Goal: Information Seeking & Learning: Learn about a topic

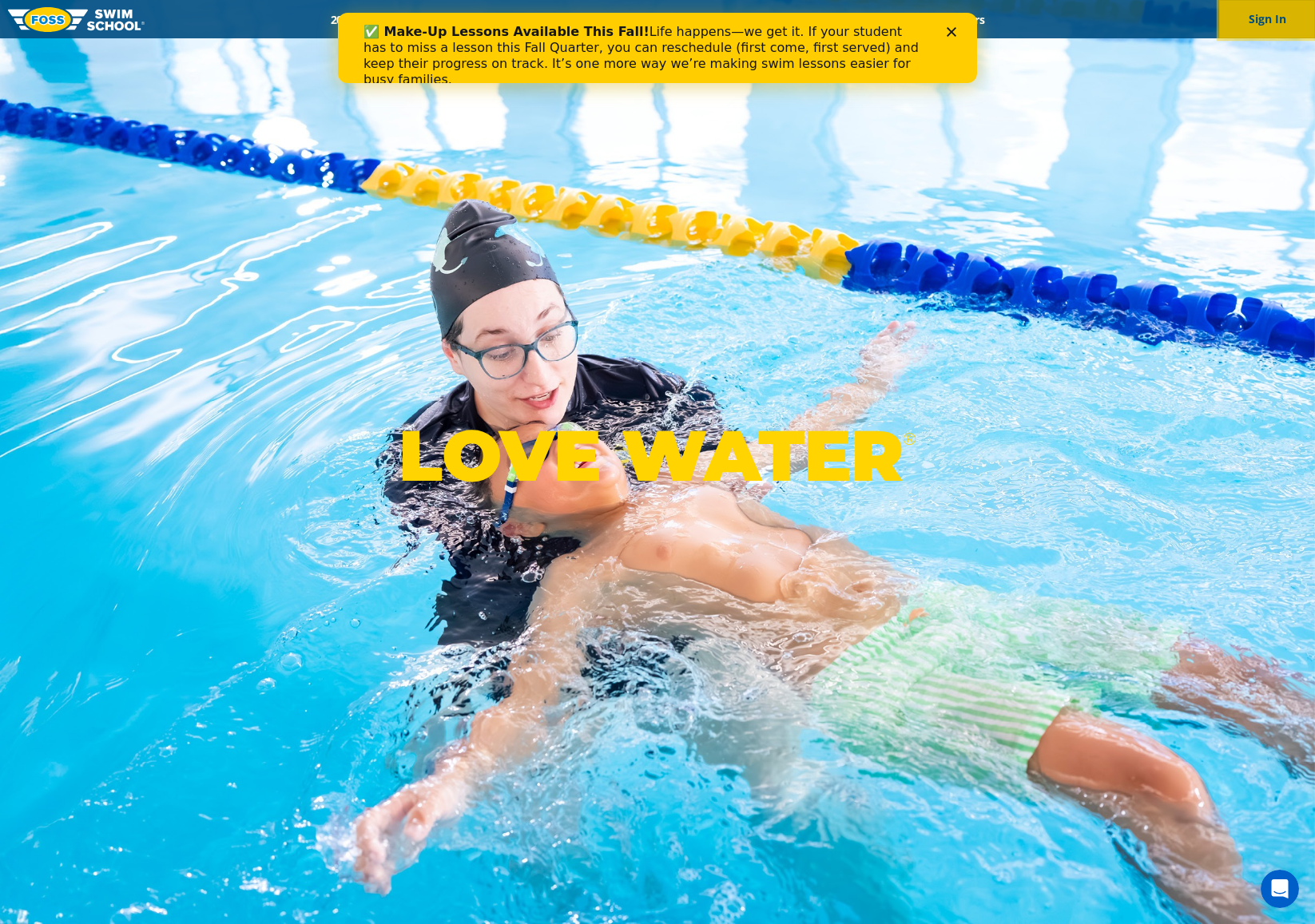
click at [1255, 19] on button "Sign In" at bounding box center [1267, 19] width 96 height 38
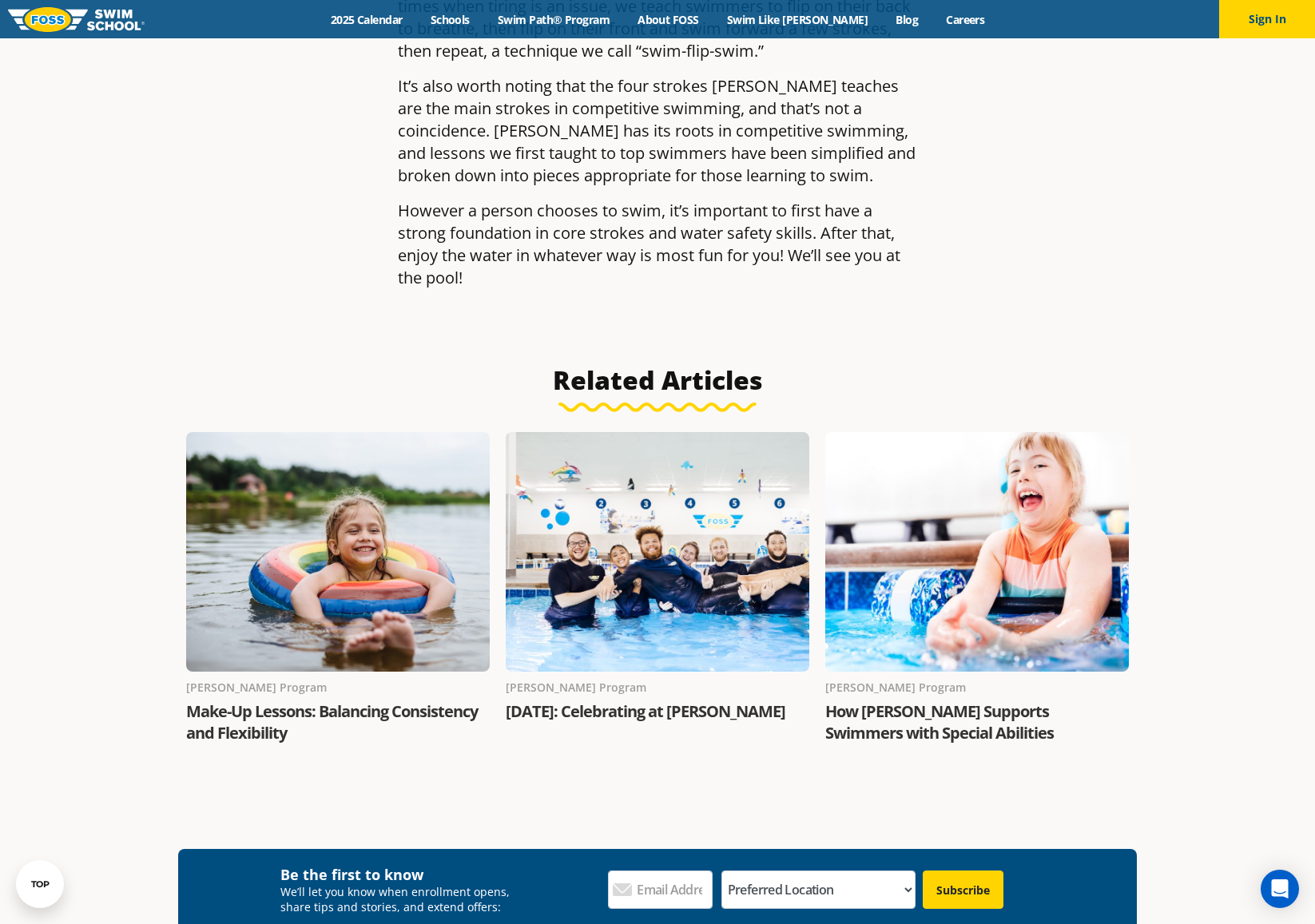
scroll to position [4153, 0]
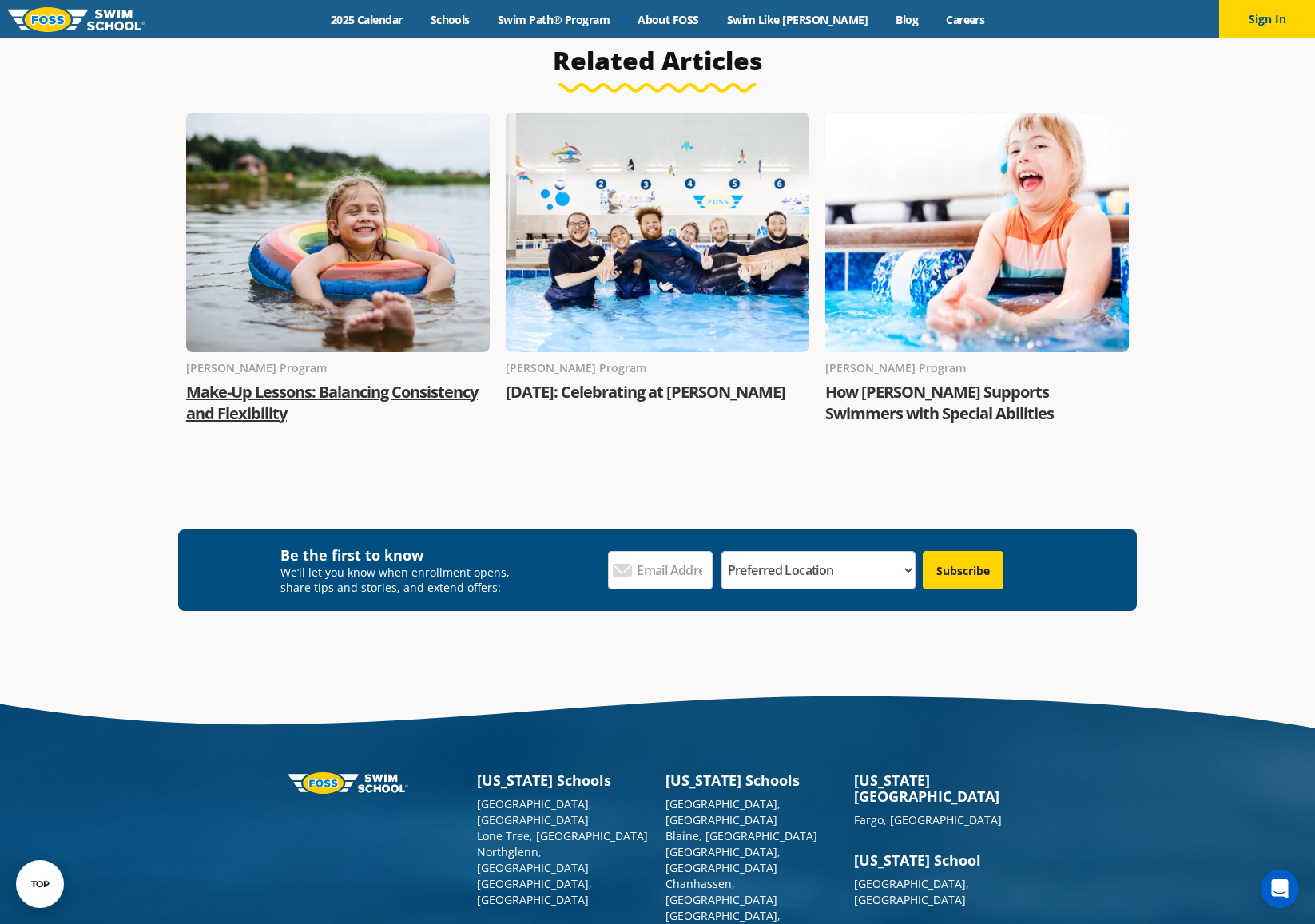
click at [312, 381] on link "Make-Up Lessons: Balancing Consistency and Flexibility" at bounding box center [332, 402] width 292 height 43
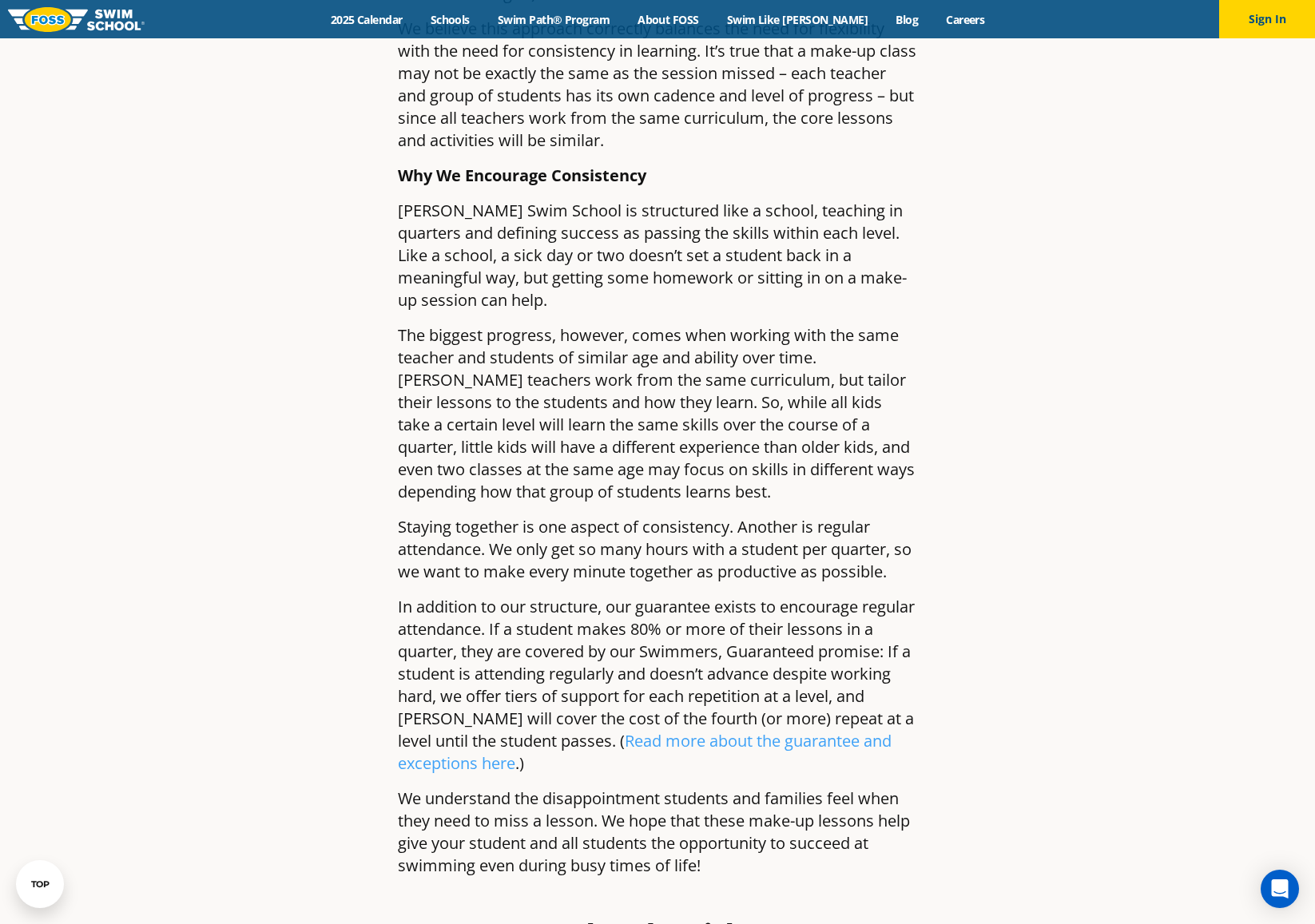
scroll to position [2316, 0]
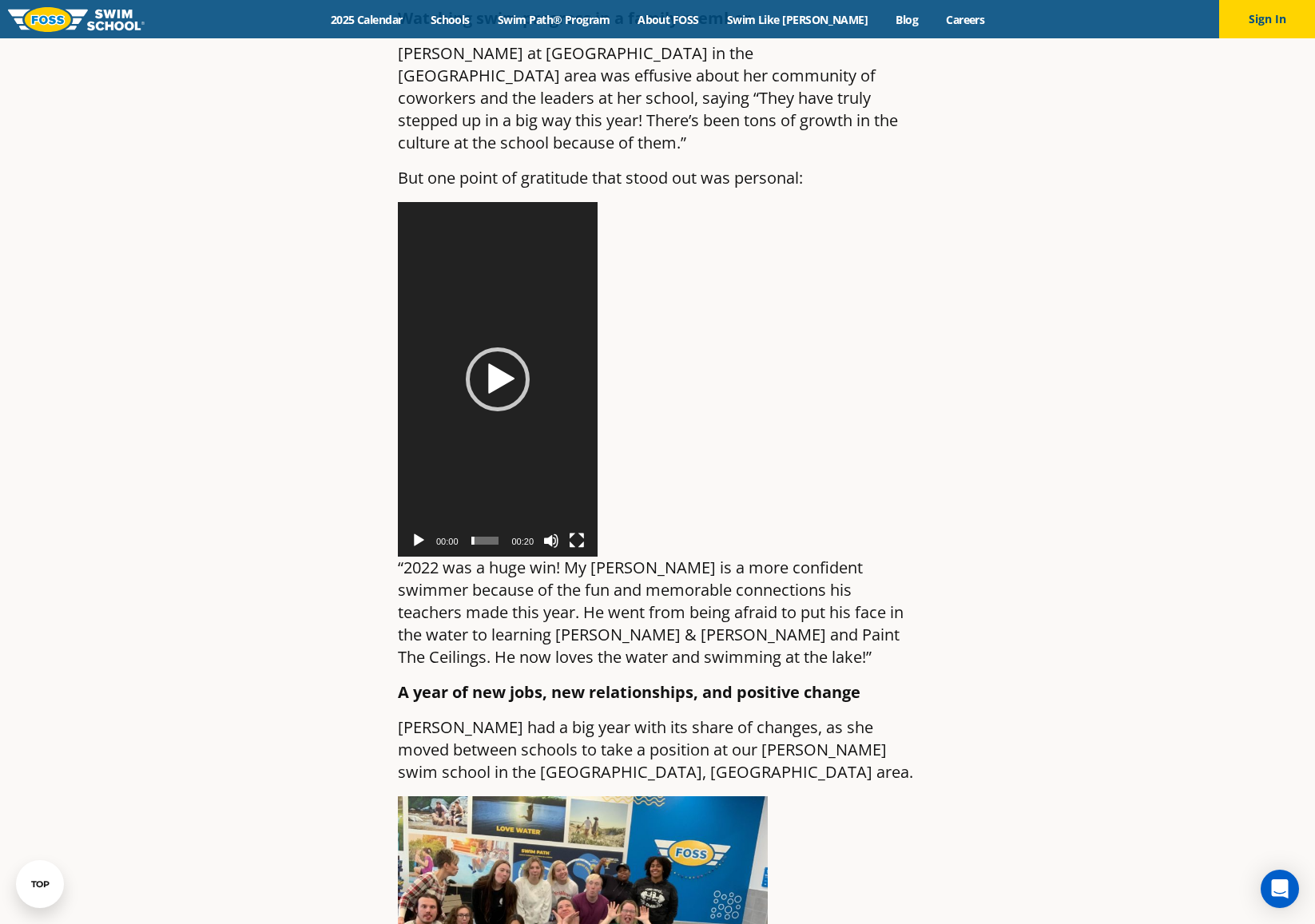
scroll to position [1916, 0]
